Goal: Information Seeking & Learning: Learn about a topic

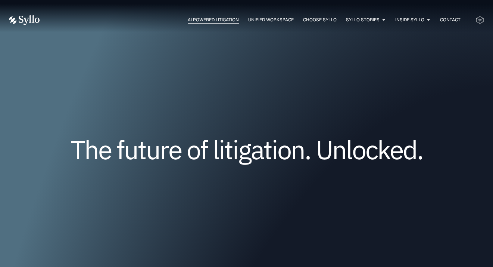
click at [196, 18] on span "AI Powered Litigation" at bounding box center [213, 19] width 51 height 7
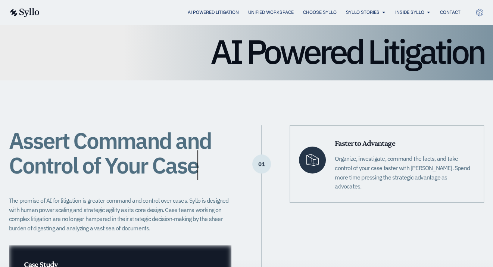
scroll to position [149, 0]
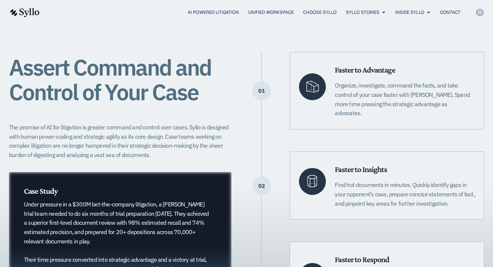
click at [13, 44] on div "Assert Command and Control of Your Case The promise of AI for litigation is gre…" at bounding box center [246, 185] width 475 height 356
click at [28, 20] on div "AI Powered Litigation Unified Workspace Choose Syllo Syllo Stories Close Syllo …" at bounding box center [246, 12] width 475 height 25
click at [28, 12] on img at bounding box center [24, 12] width 31 height 9
